Goal: Task Accomplishment & Management: Use online tool/utility

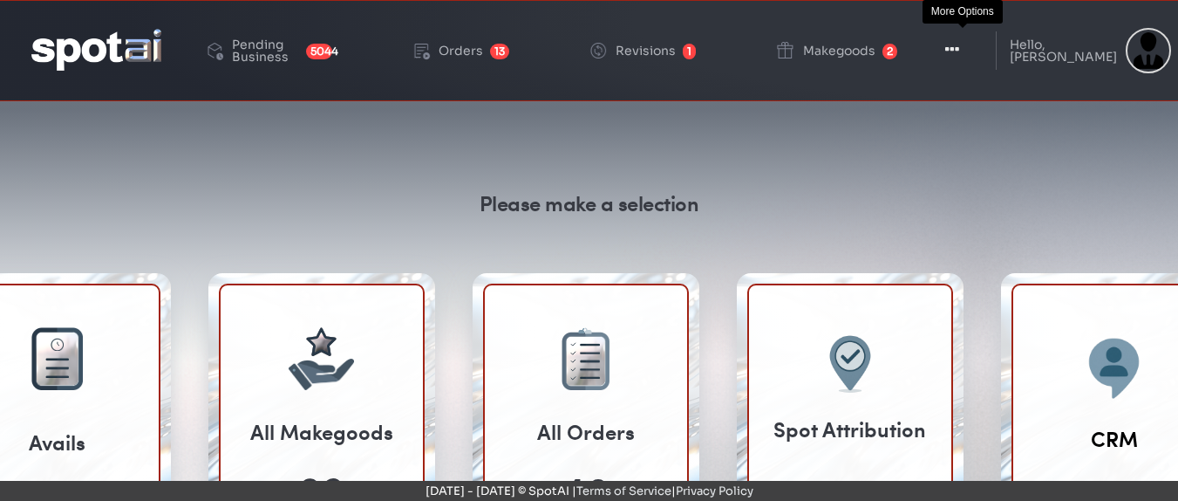
click at [957, 47] on icon "button" at bounding box center [952, 49] width 14 height 17
click at [954, 53] on icon "button" at bounding box center [952, 49] width 14 height 17
click at [959, 51] on icon "button" at bounding box center [952, 49] width 14 height 17
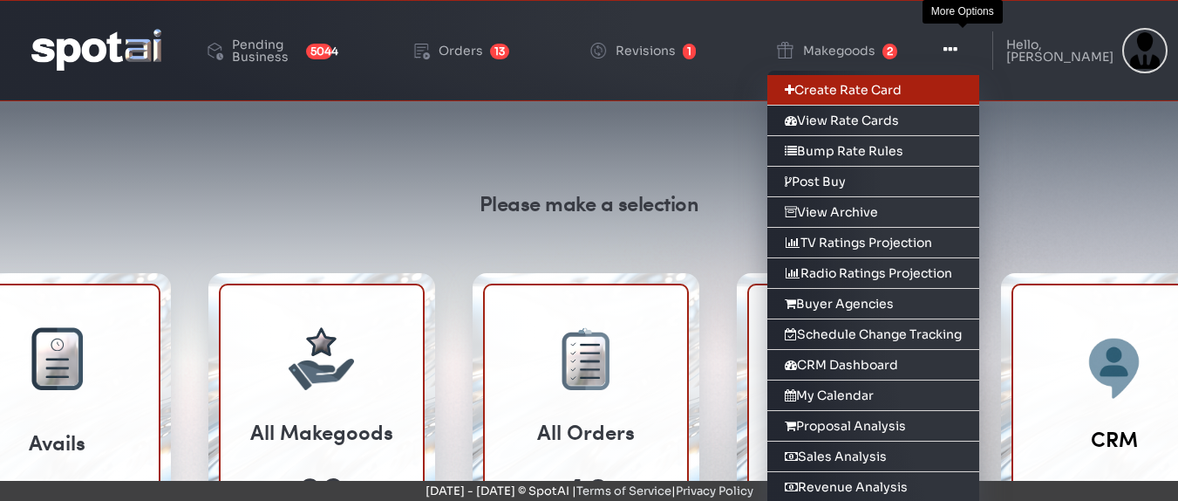
click at [964, 87] on link "Create Rate Card" at bounding box center [873, 90] width 212 height 31
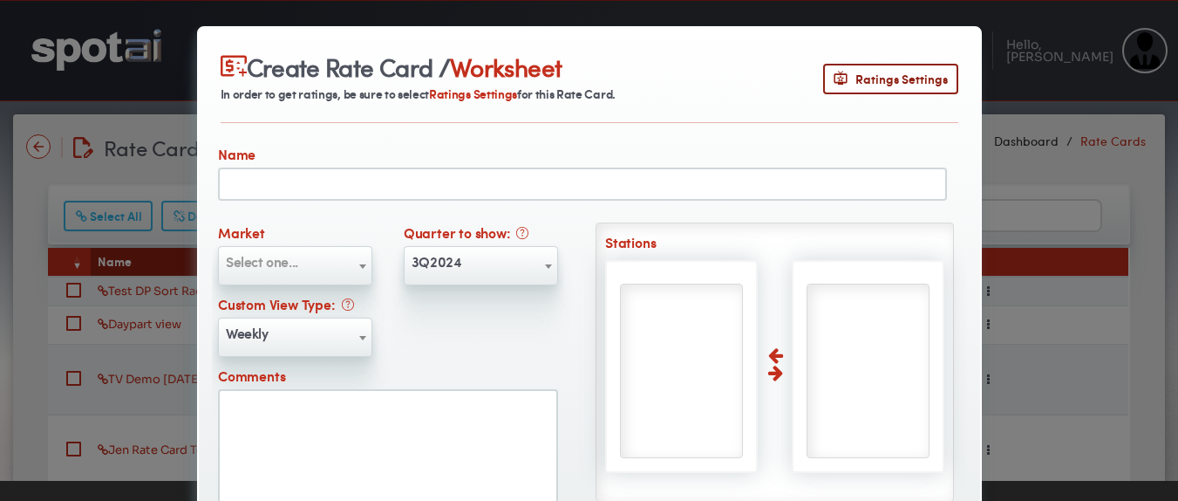
click at [326, 201] on input "text" at bounding box center [582, 183] width 729 height 33
type input "**********"
click at [306, 285] on span "Select one..." at bounding box center [295, 265] width 154 height 39
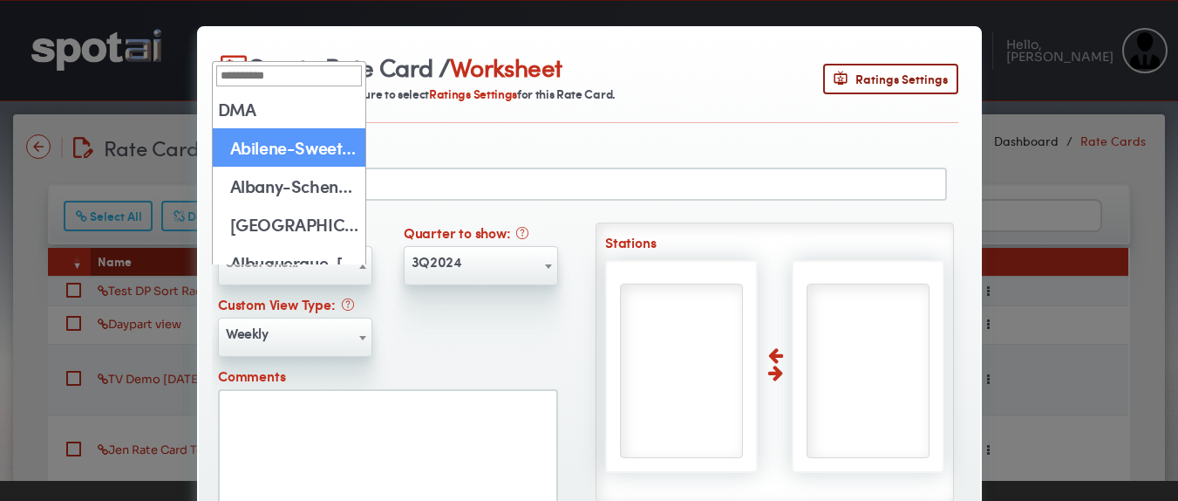
click at [261, 86] on input "search" at bounding box center [289, 75] width 146 height 21
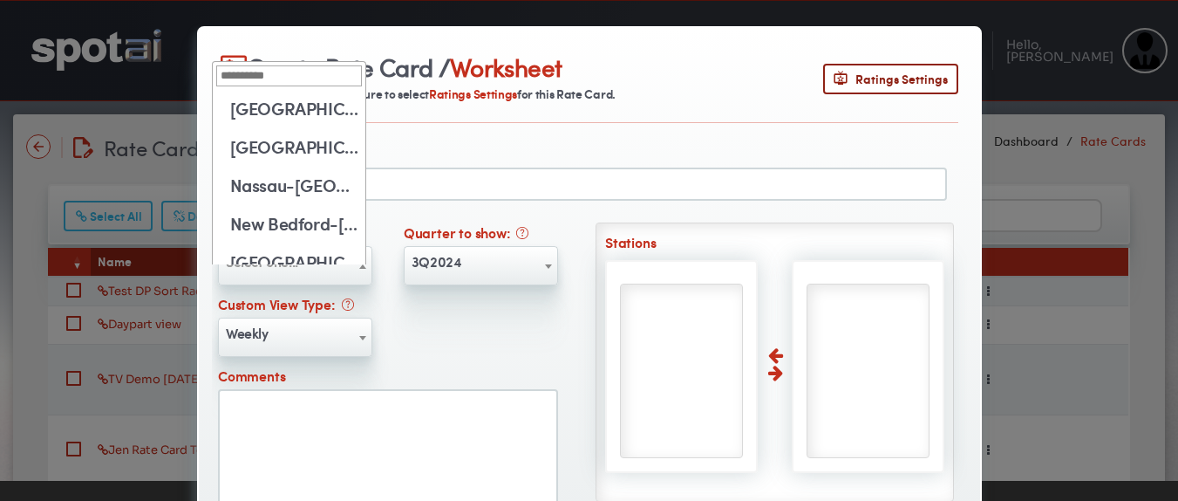
scroll to position [14758, 0]
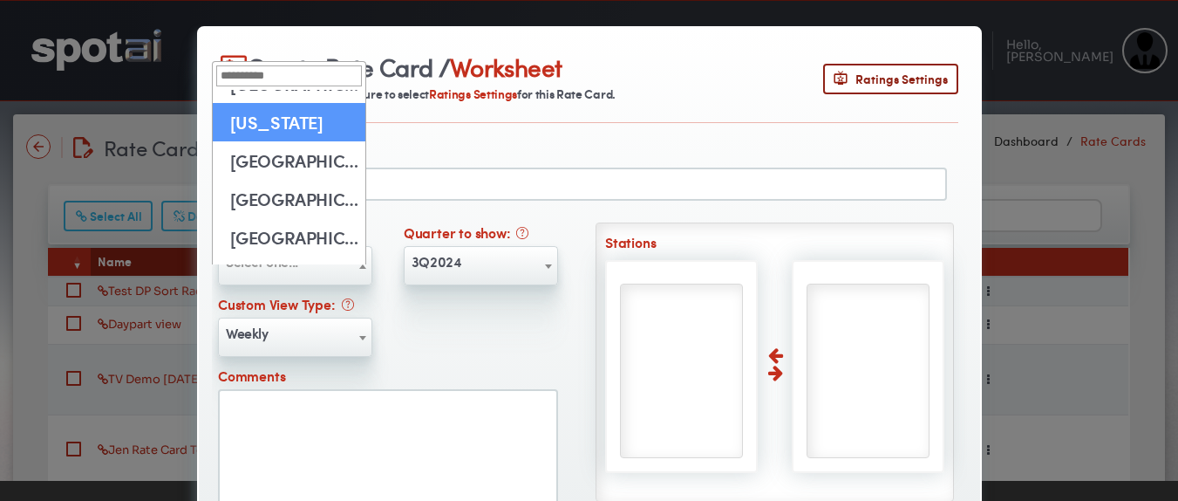
select select "***"
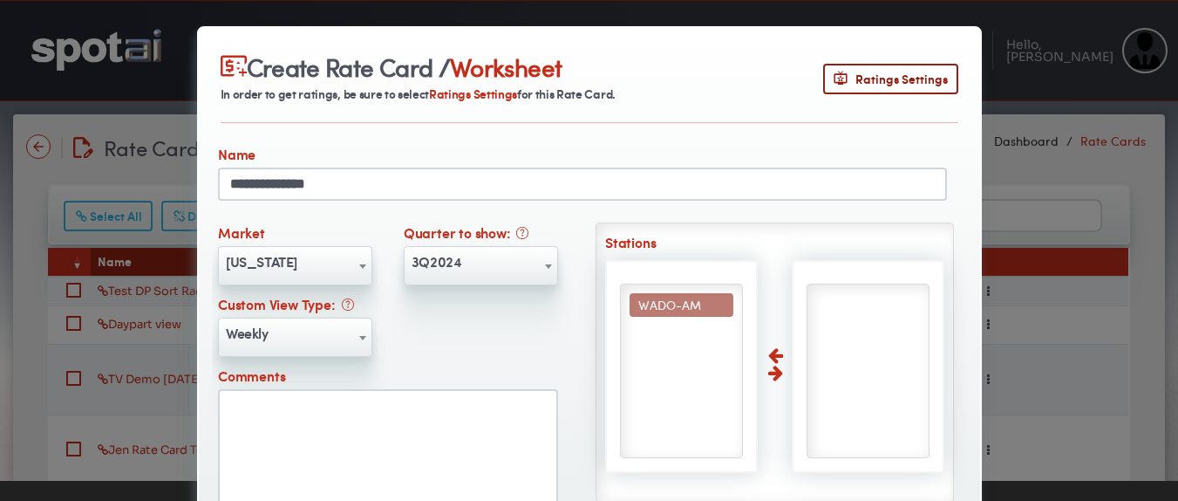
click at [638, 313] on span "WADO-AM" at bounding box center [669, 304] width 63 height 17
select select "****"
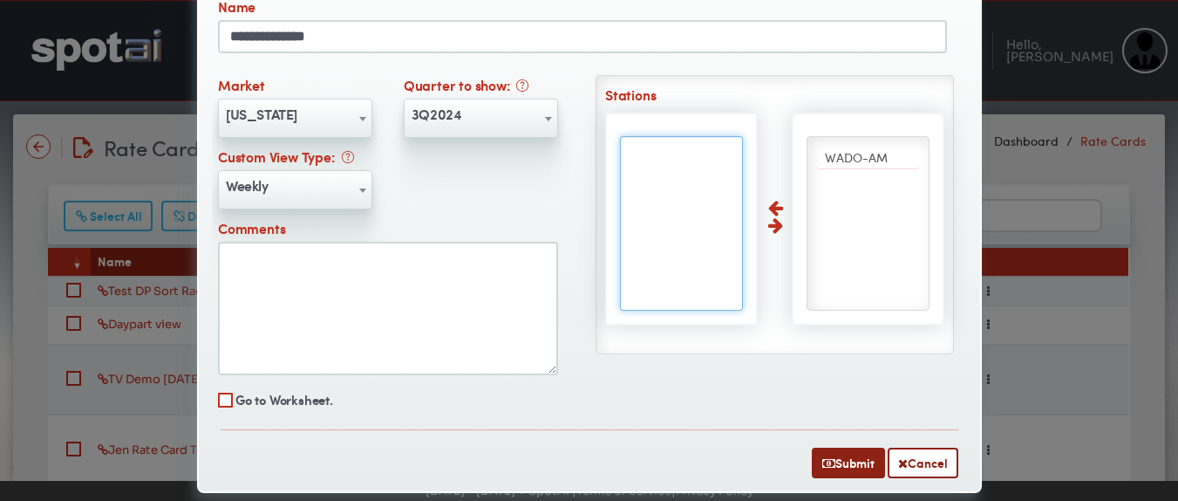
scroll to position [188, 0]
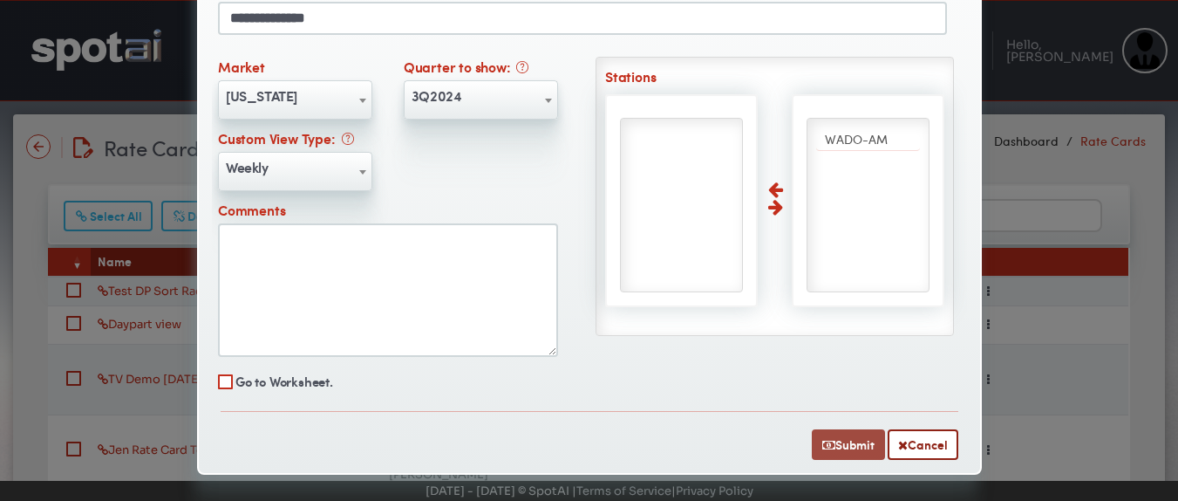
click at [860, 444] on button "Submit" at bounding box center [848, 444] width 73 height 31
select select
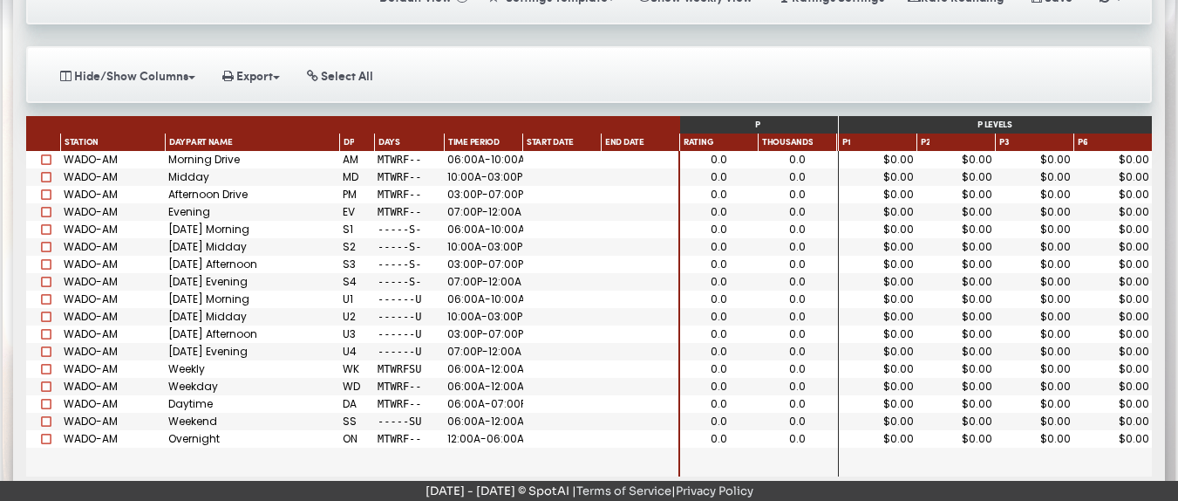
scroll to position [276, 0]
